Goal: Check status: Check status

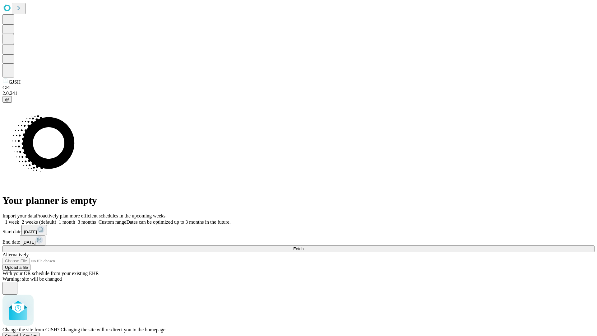
click at [38, 333] on span "Confirm" at bounding box center [30, 335] width 15 height 5
click at [56, 219] on label "2 weeks (default)" at bounding box center [37, 221] width 37 height 5
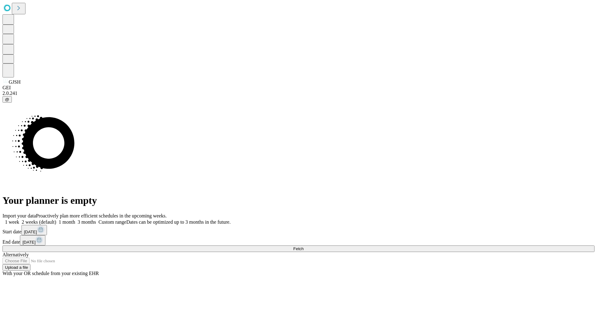
click at [303, 246] on span "Fetch" at bounding box center [298, 248] width 10 height 5
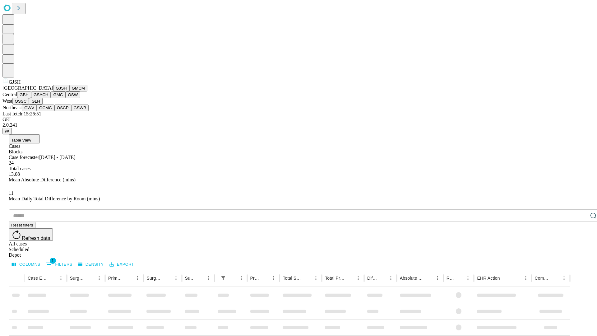
click at [69, 91] on button "GMCM" at bounding box center [78, 88] width 18 height 7
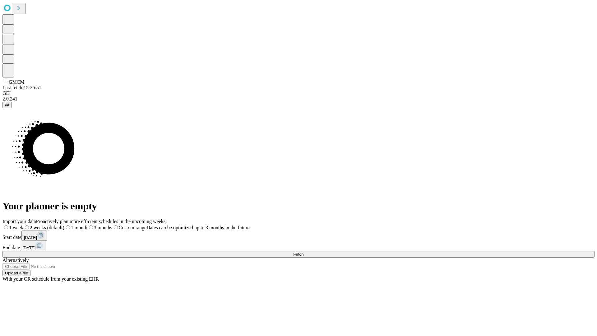
click at [64, 225] on label "2 weeks (default)" at bounding box center [43, 227] width 41 height 5
click at [303, 252] on span "Fetch" at bounding box center [298, 254] width 10 height 5
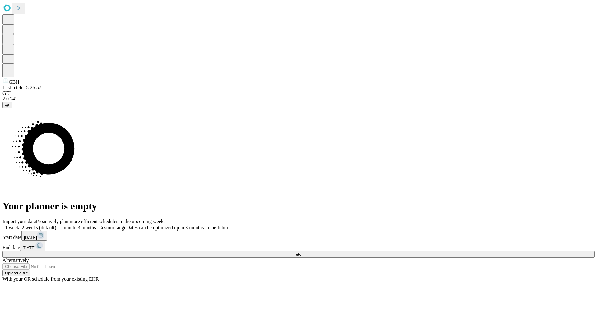
click at [56, 225] on label "2 weeks (default)" at bounding box center [37, 227] width 37 height 5
click at [303, 252] on span "Fetch" at bounding box center [298, 254] width 10 height 5
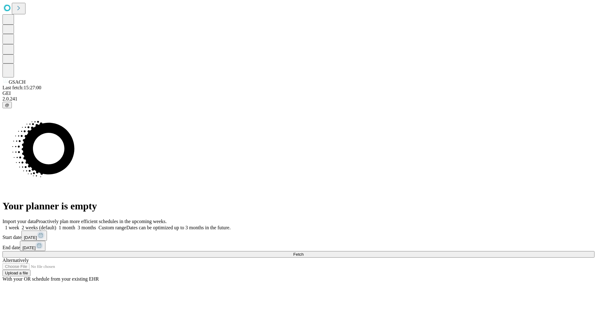
click at [56, 225] on label "2 weeks (default)" at bounding box center [37, 227] width 37 height 5
click at [303, 252] on span "Fetch" at bounding box center [298, 254] width 10 height 5
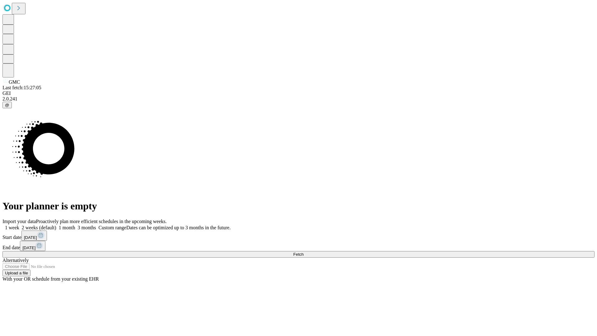
click at [56, 225] on label "2 weeks (default)" at bounding box center [37, 227] width 37 height 5
click at [303, 252] on span "Fetch" at bounding box center [298, 254] width 10 height 5
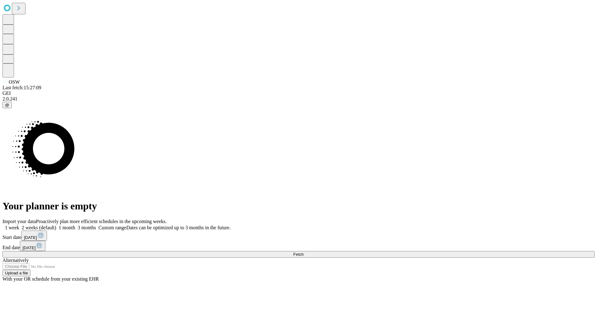
click at [56, 225] on label "2 weeks (default)" at bounding box center [37, 227] width 37 height 5
click at [303, 252] on span "Fetch" at bounding box center [298, 254] width 10 height 5
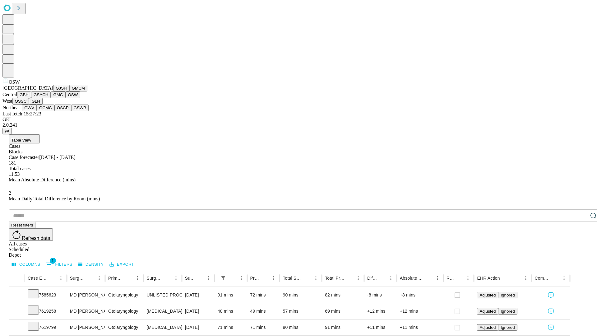
click at [29, 104] on button "OSSC" at bounding box center [20, 101] width 17 height 7
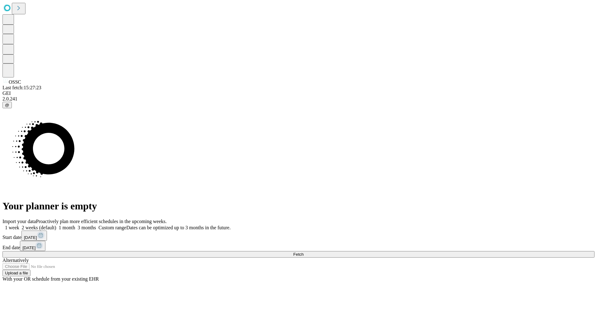
click at [303, 252] on span "Fetch" at bounding box center [298, 254] width 10 height 5
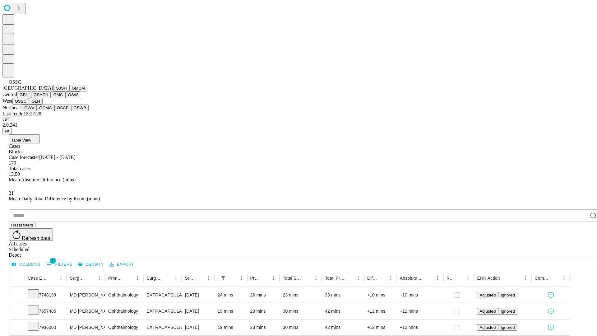
click at [42, 104] on button "GLH" at bounding box center [35, 101] width 13 height 7
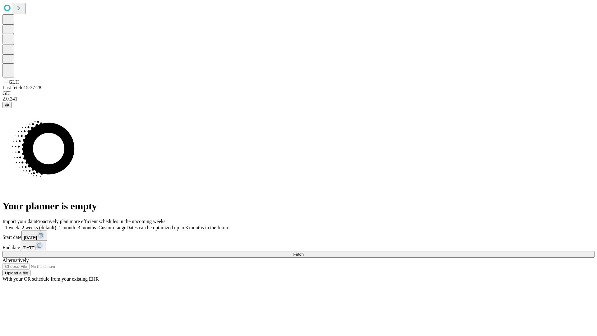
click at [56, 225] on label "2 weeks (default)" at bounding box center [37, 227] width 37 height 5
click at [303, 252] on span "Fetch" at bounding box center [298, 254] width 10 height 5
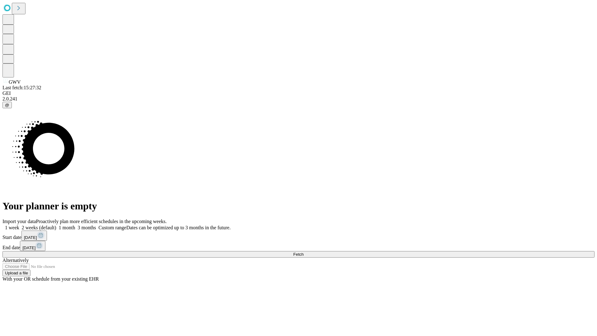
click at [56, 225] on label "2 weeks (default)" at bounding box center [37, 227] width 37 height 5
click at [303, 252] on span "Fetch" at bounding box center [298, 254] width 10 height 5
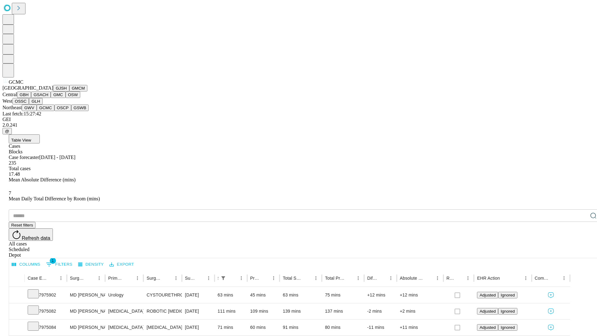
click at [54, 111] on button "OSCP" at bounding box center [62, 107] width 17 height 7
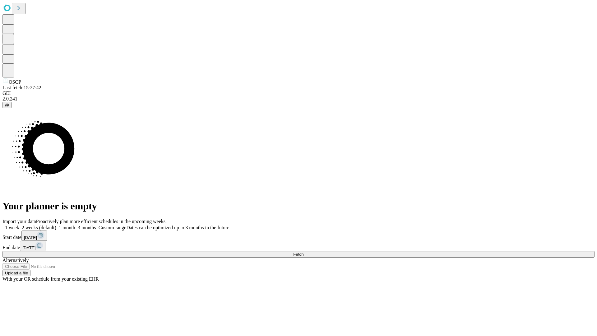
click at [56, 225] on label "2 weeks (default)" at bounding box center [37, 227] width 37 height 5
click at [303, 252] on span "Fetch" at bounding box center [298, 254] width 10 height 5
